Goal: Contribute content: Add original content to the website for others to see

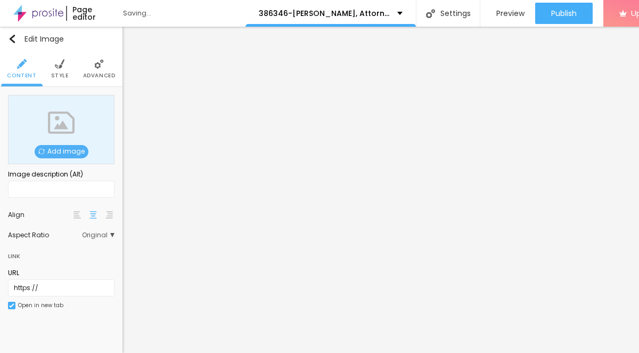
click at [72, 157] on span "Add image" at bounding box center [62, 151] width 54 height 13
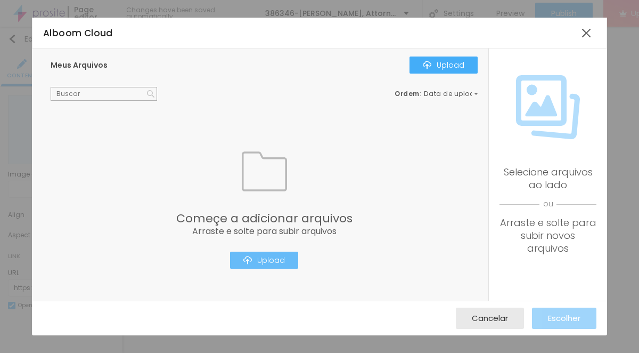
click at [271, 261] on div "Upload" at bounding box center [264, 260] width 42 height 9
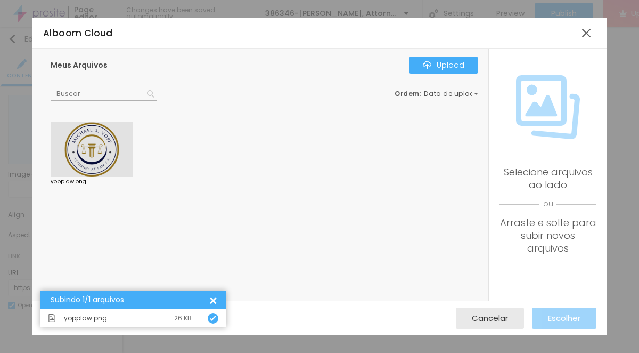
click at [102, 151] on div at bounding box center [92, 149] width 82 height 54
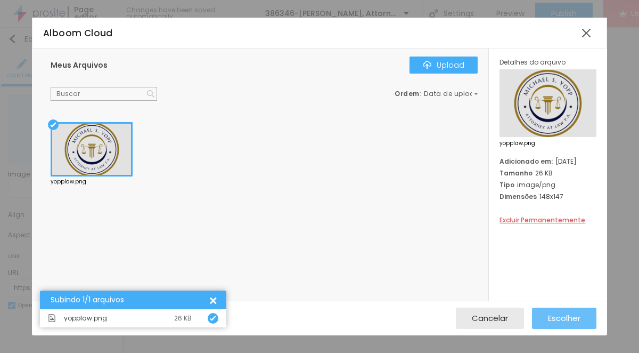
click at [556, 317] on span "Escolher" at bounding box center [564, 317] width 32 height 9
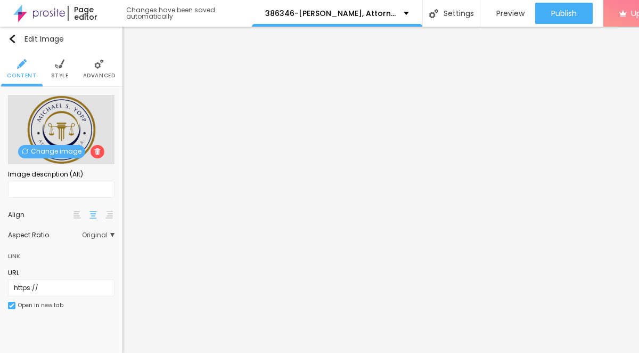
click at [60, 74] on span "Style" at bounding box center [60, 75] width 18 height 5
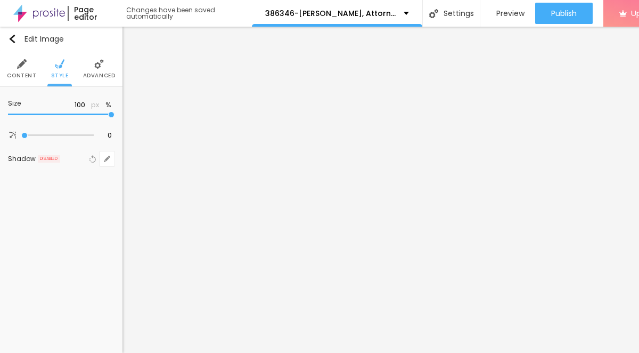
type input "95"
type input "40"
type input "35"
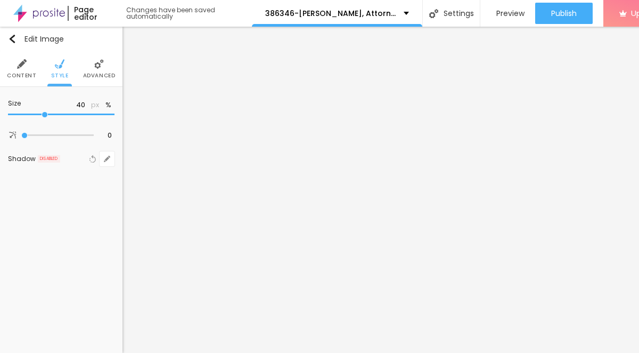
type input "35"
type input "30"
type input "25"
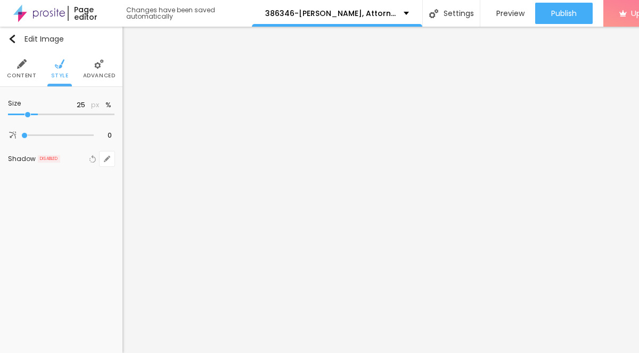
type input "10"
drag, startPoint x: 111, startPoint y: 114, endPoint x: -3, endPoint y: 117, distance: 114.0
type input "10"
click at [8, 117] on input "range" at bounding box center [61, 114] width 107 height 5
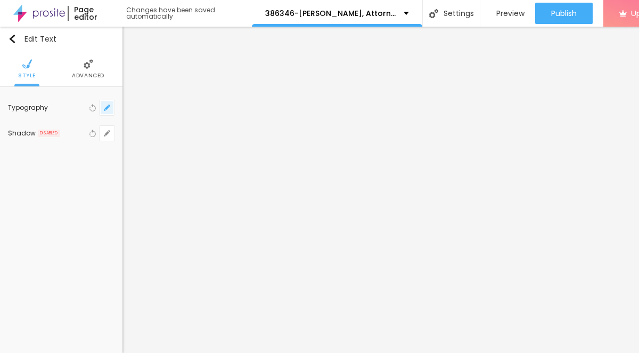
click at [109, 107] on icon "button" at bounding box center [107, 107] width 6 height 6
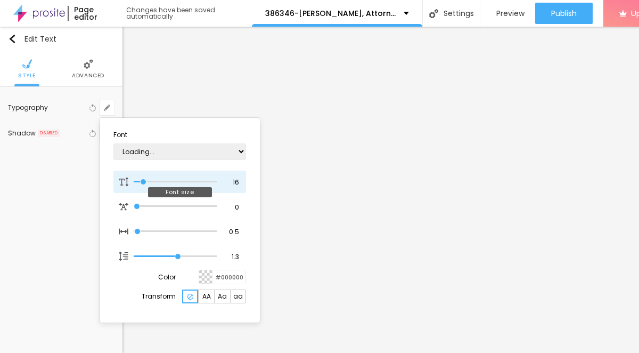
type input "1"
type input "19"
type input "1"
type input "20"
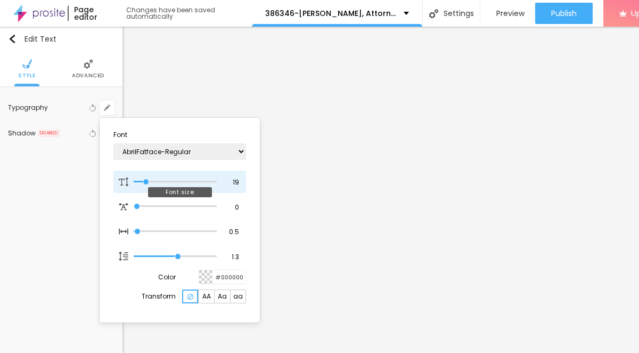
type input "20"
type input "1"
type input "21"
type input "1"
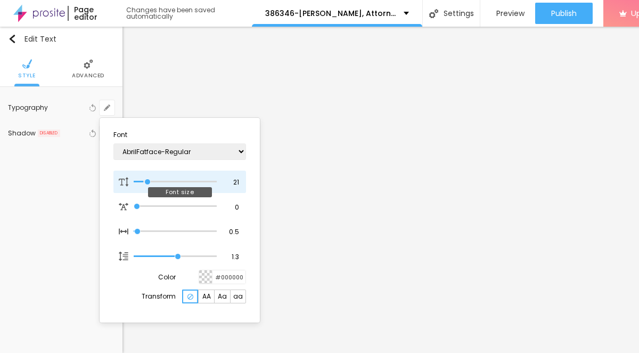
type input "26"
type input "1"
type input "27"
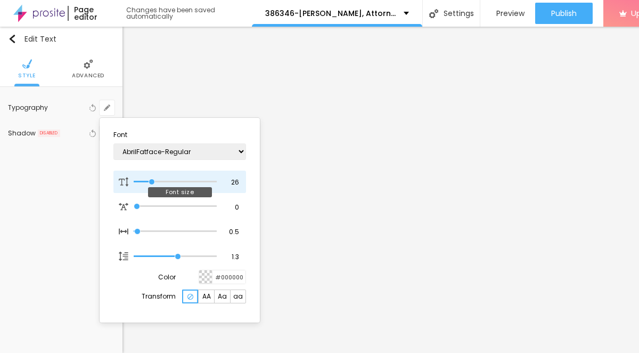
type input "1"
type input "26"
type input "1"
type input "25"
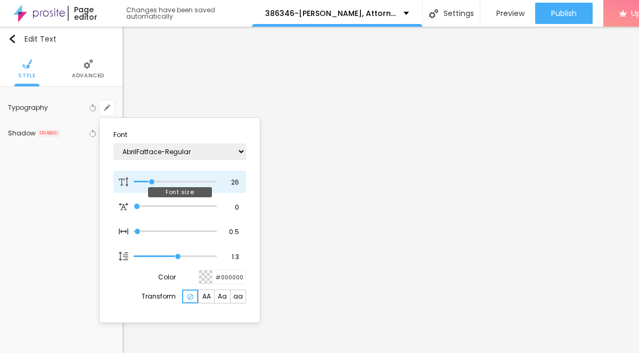
type input "25"
type input "1"
type input "24"
type input "1"
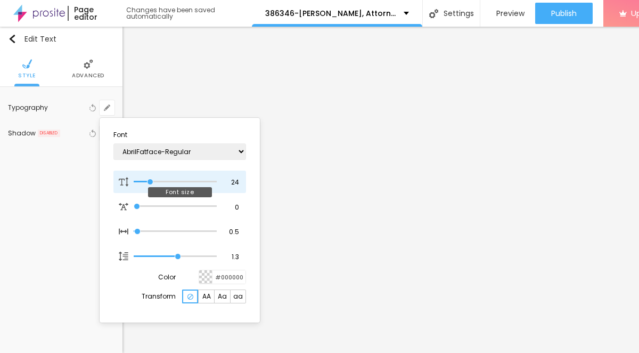
type input "25"
type input "1"
type input "26"
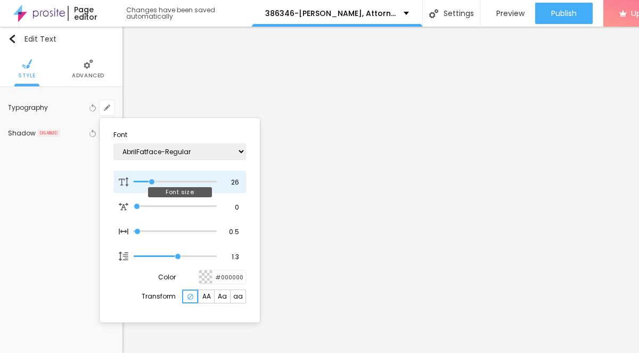
type input "1"
type input "25"
type input "1"
type input "25"
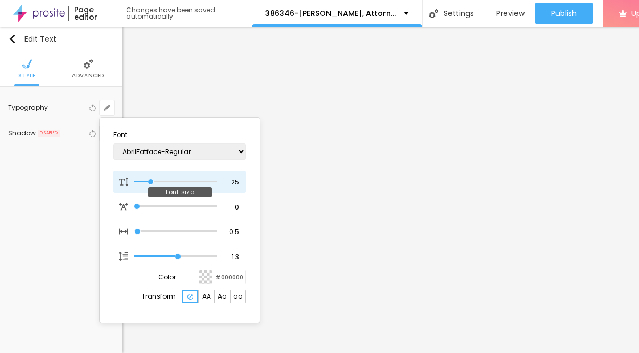
click at [151, 179] on input "range" at bounding box center [175, 181] width 83 height 5
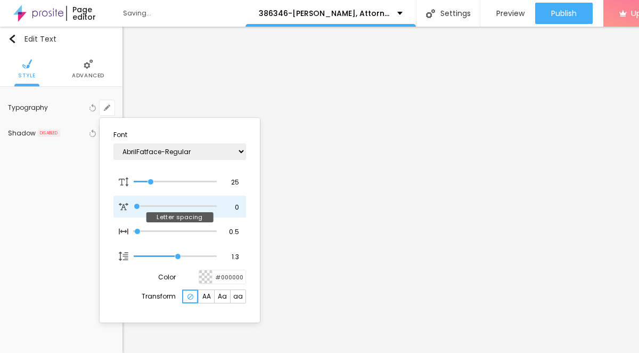
type input "1"
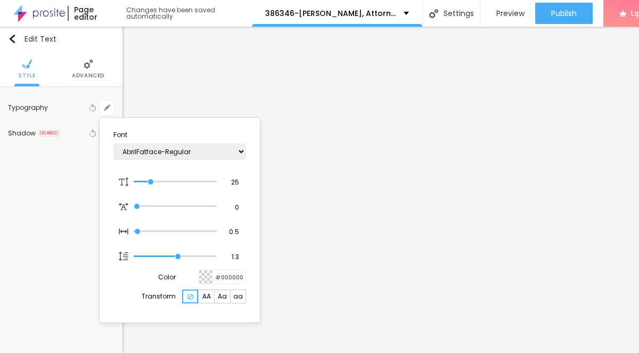
click at [376, 264] on div at bounding box center [319, 176] width 639 height 353
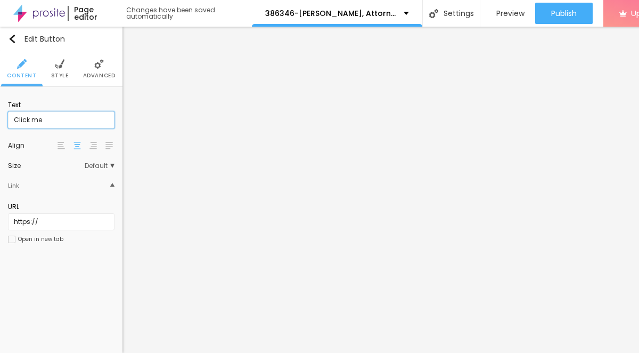
drag, startPoint x: 79, startPoint y: 118, endPoint x: 13, endPoint y: 118, distance: 66.0
click at [13, 118] on input "Click me" at bounding box center [61, 119] width 107 height 17
paste input "→ VIEW DOCUMENT HERE"
type input "→ VIEW DOCUMENT HERE"
click at [62, 68] on img at bounding box center [60, 64] width 10 height 10
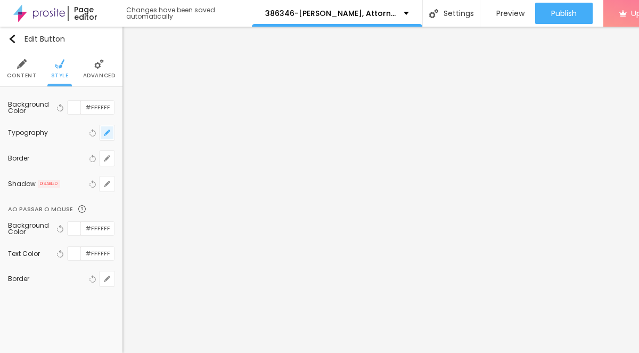
click at [108, 135] on icon "button" at bounding box center [107, 132] width 6 height 6
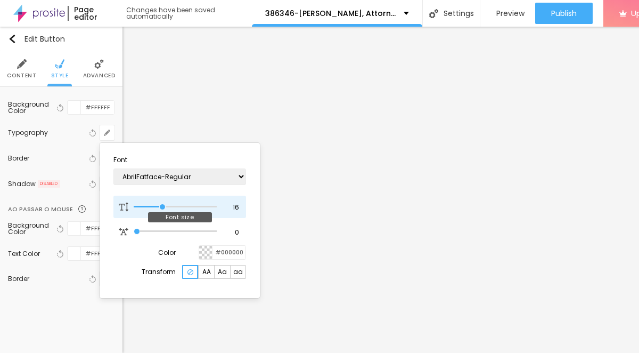
type input "17"
type input "18"
type input "19"
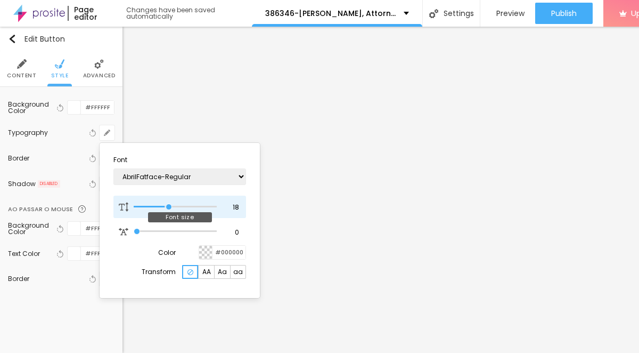
type input "19"
type input "20"
type input "21"
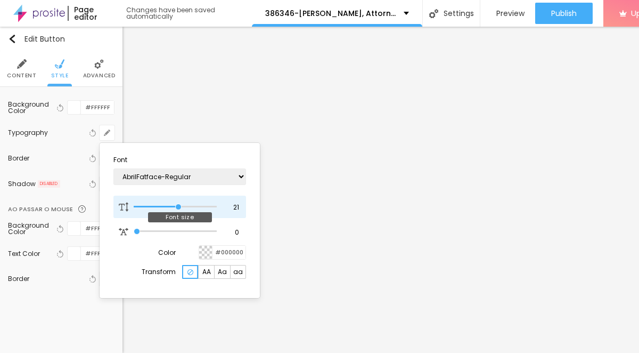
type input "22"
drag, startPoint x: 163, startPoint y: 206, endPoint x: 181, endPoint y: 212, distance: 18.5
type input "22"
click at [181, 209] on input "range" at bounding box center [175, 206] width 83 height 5
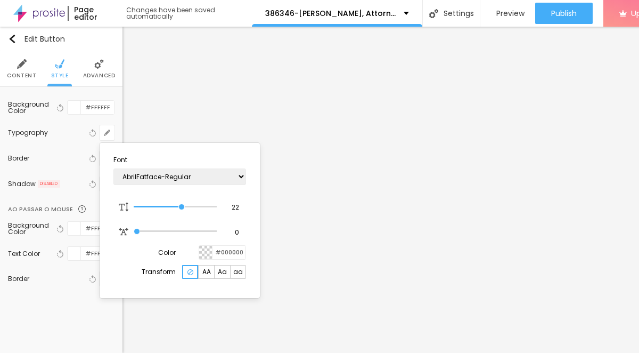
click at [385, 281] on div at bounding box center [319, 176] width 639 height 353
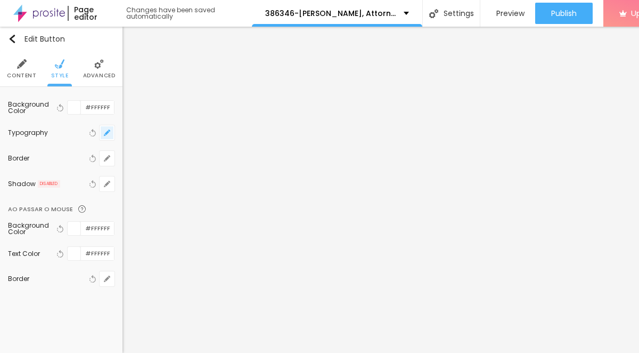
click at [109, 134] on icon "button" at bounding box center [107, 132] width 6 height 6
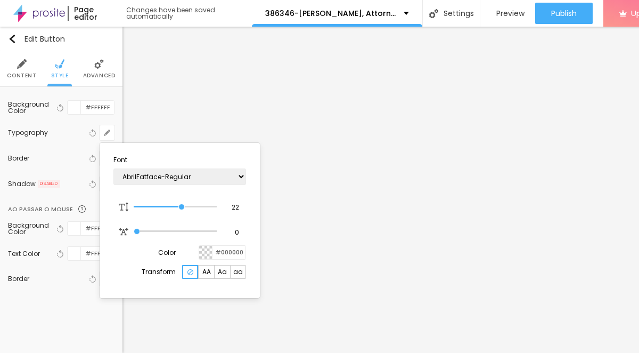
click at [325, 323] on div at bounding box center [319, 176] width 639 height 353
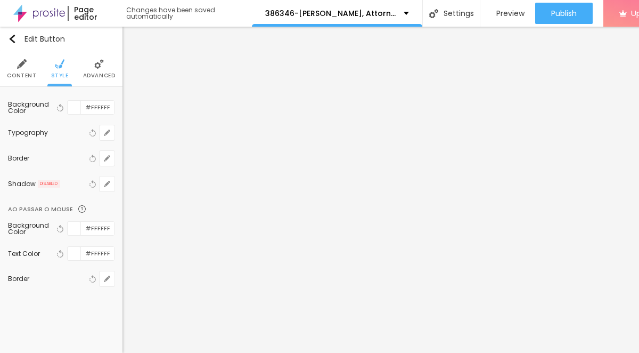
click at [29, 68] on li "Content" at bounding box center [21, 68] width 29 height 35
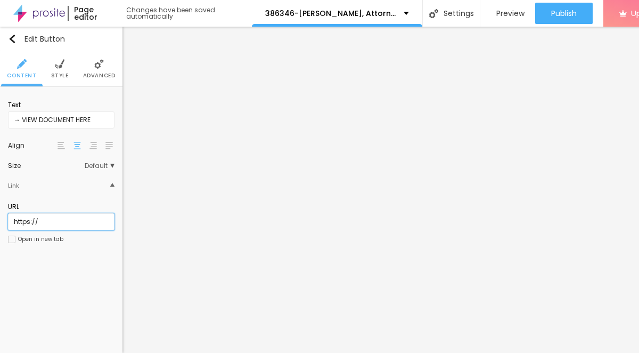
click at [62, 219] on input "https://" at bounding box center [61, 221] width 107 height 17
paste input "[DOMAIN_NAME]"
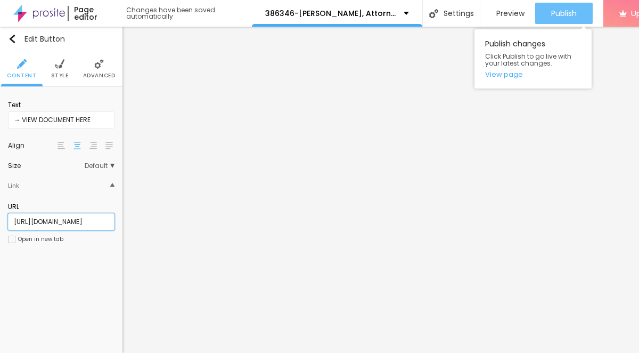
type input "[URL][DOMAIN_NAME]"
click at [575, 15] on span "Publish" at bounding box center [564, 13] width 26 height 9
